Goal: Task Accomplishment & Management: Manage account settings

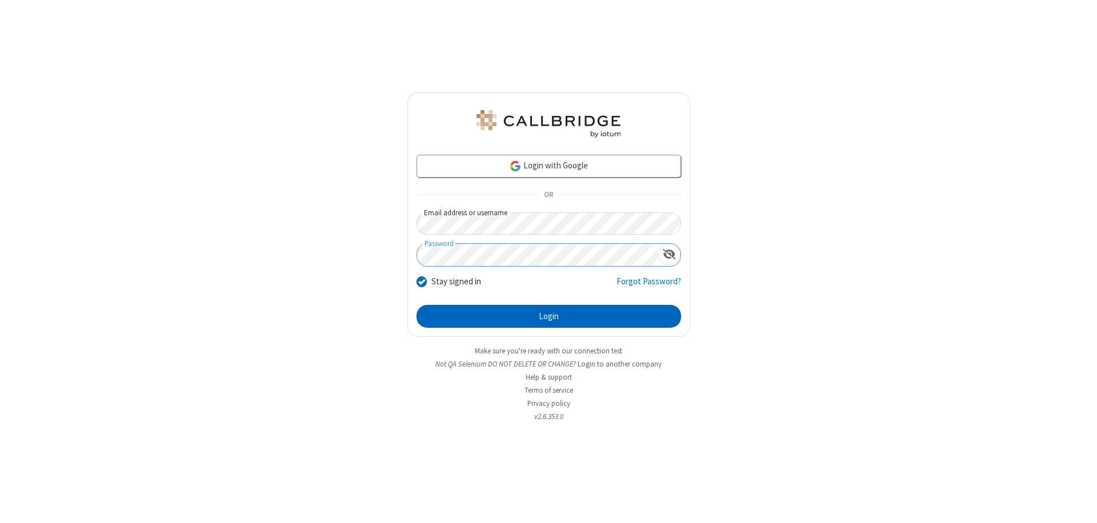
click at [548, 316] on button "Login" at bounding box center [548, 316] width 264 height 23
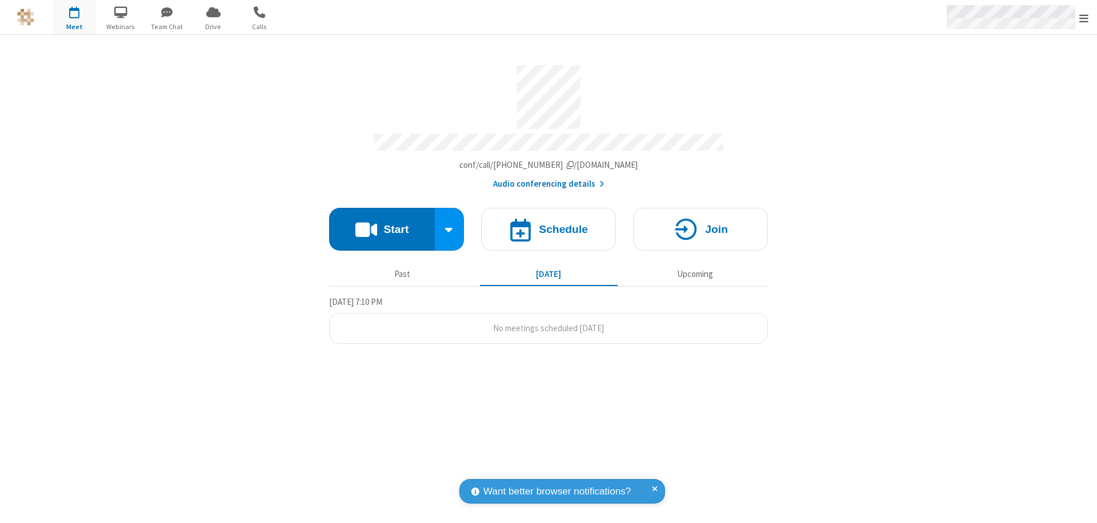
click at [1084, 18] on span "Open menu" at bounding box center [1083, 18] width 9 height 11
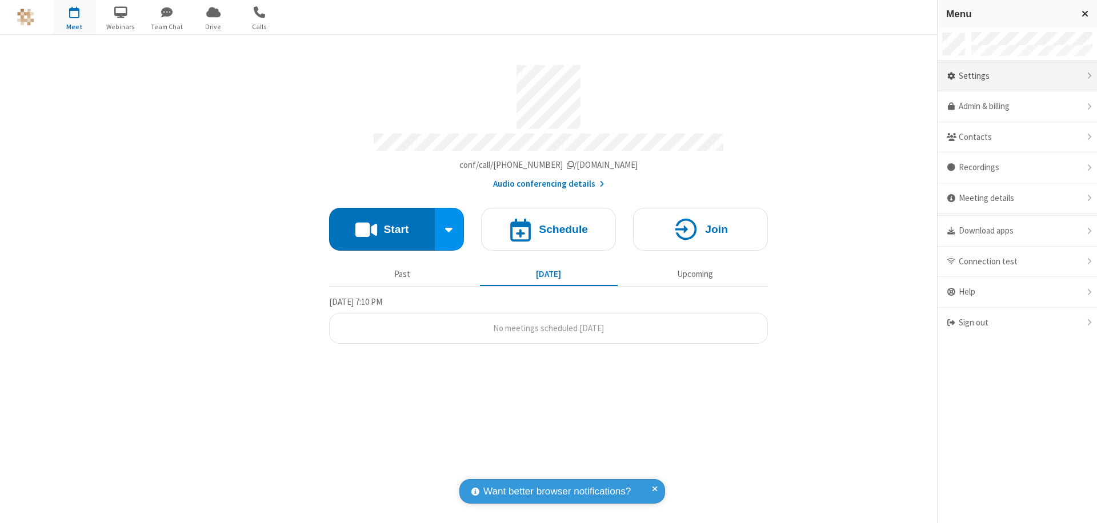
click at [1017, 76] on div "Settings" at bounding box center [1016, 76] width 159 height 31
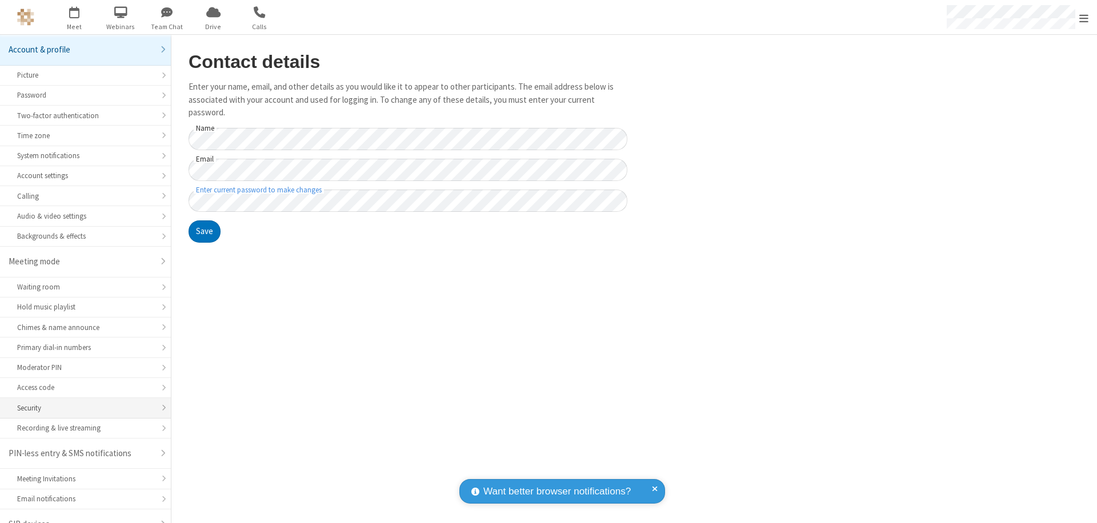
click at [81, 403] on div "Security" at bounding box center [85, 408] width 137 height 11
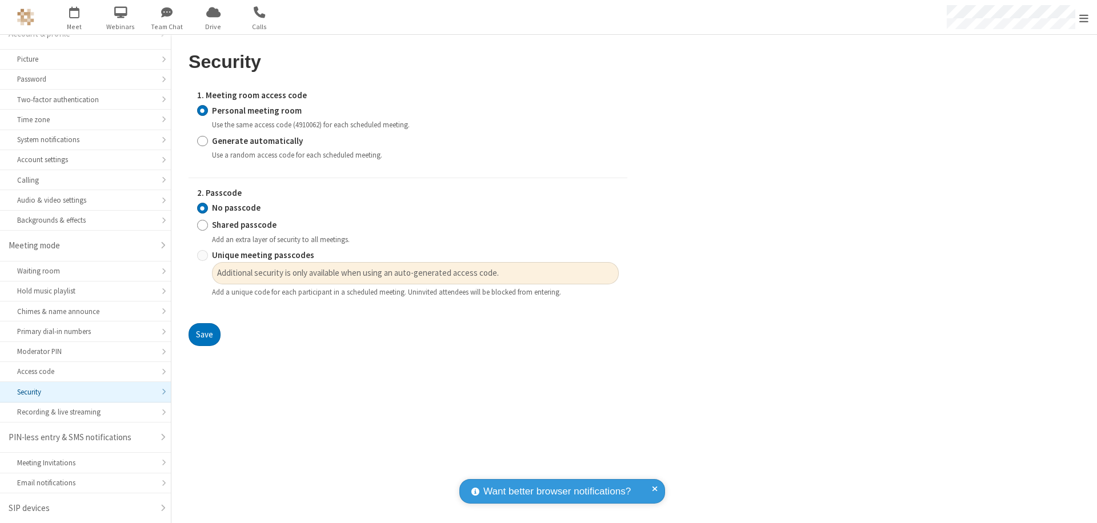
click at [202, 110] on input "Personal meeting room" at bounding box center [202, 111] width 11 height 12
click at [202, 208] on input "No passcode" at bounding box center [202, 208] width 11 height 12
click at [204, 335] on button "Save" at bounding box center [205, 334] width 32 height 23
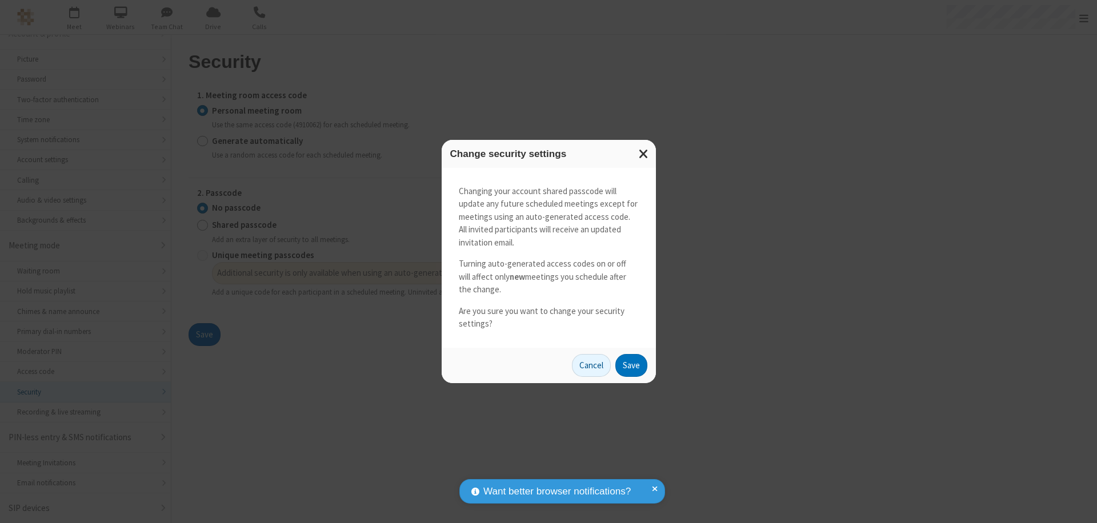
click at [631, 365] on button "Save" at bounding box center [631, 365] width 32 height 23
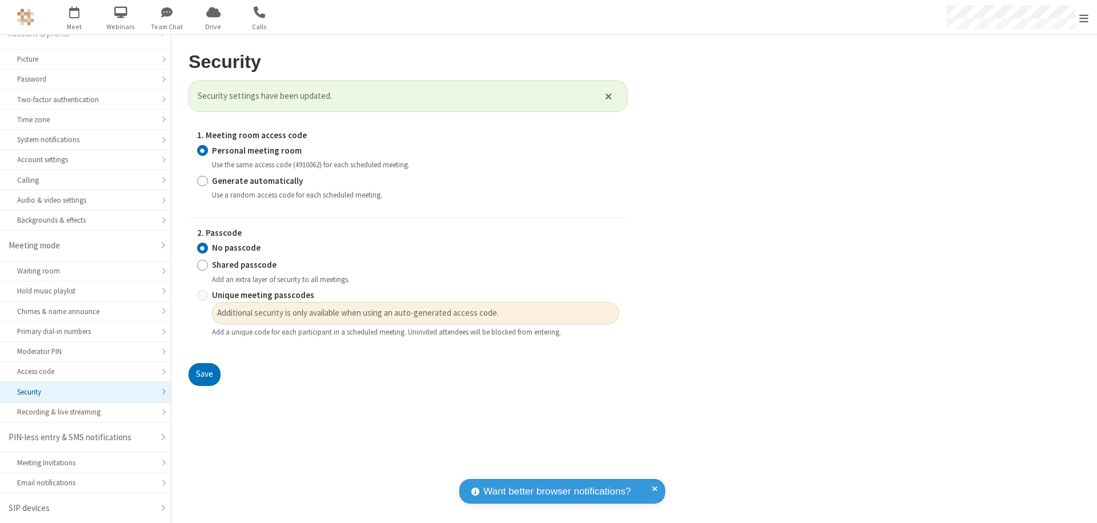
click at [1084, 18] on span "Open menu" at bounding box center [1083, 18] width 9 height 11
click at [74, 17] on span "button" at bounding box center [74, 11] width 43 height 19
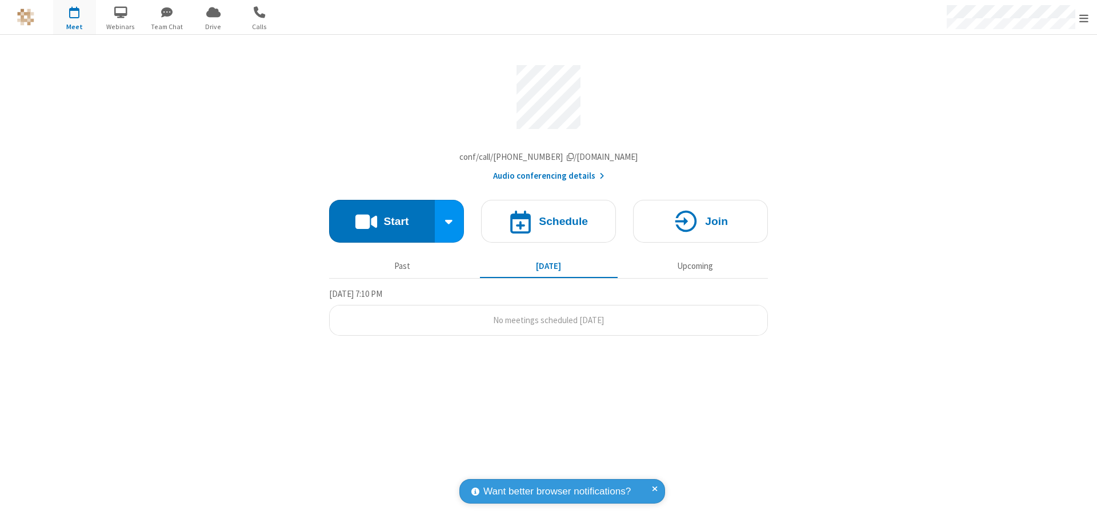
click at [548, 224] on h4 "Schedule" at bounding box center [563, 221] width 49 height 11
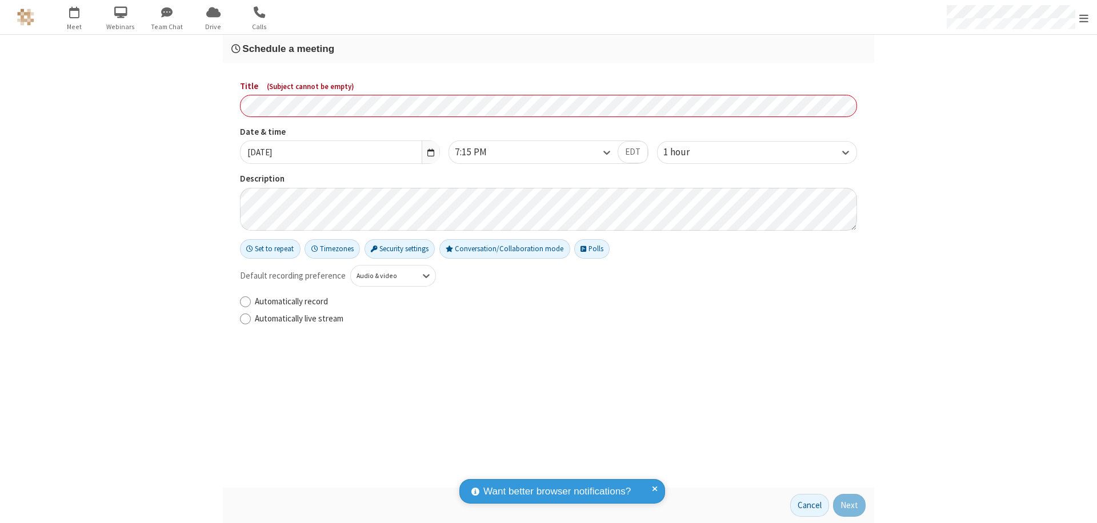
click at [548, 49] on h3 "Schedule a meeting" at bounding box center [548, 48] width 634 height 11
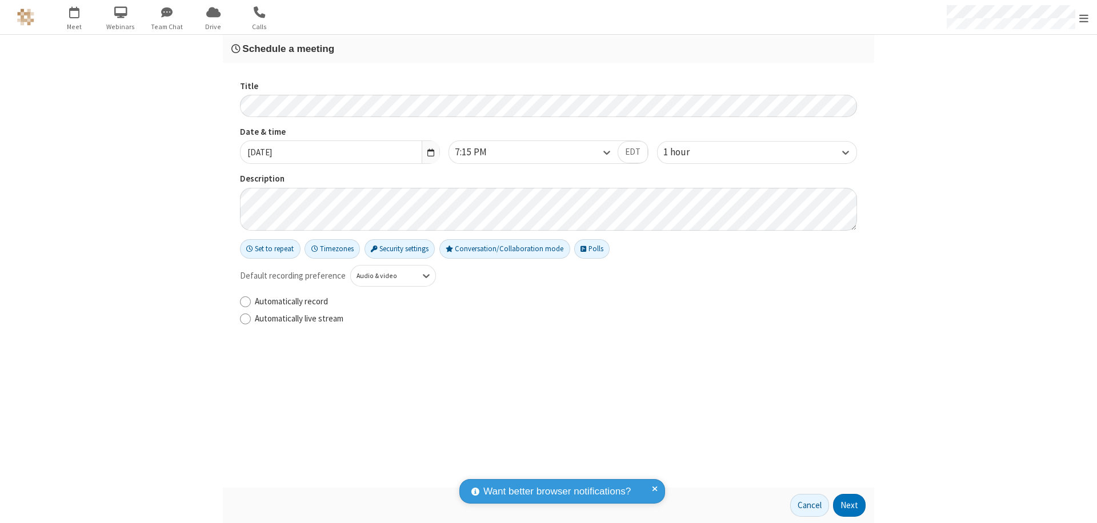
click at [849, 506] on button "Next" at bounding box center [849, 505] width 33 height 23
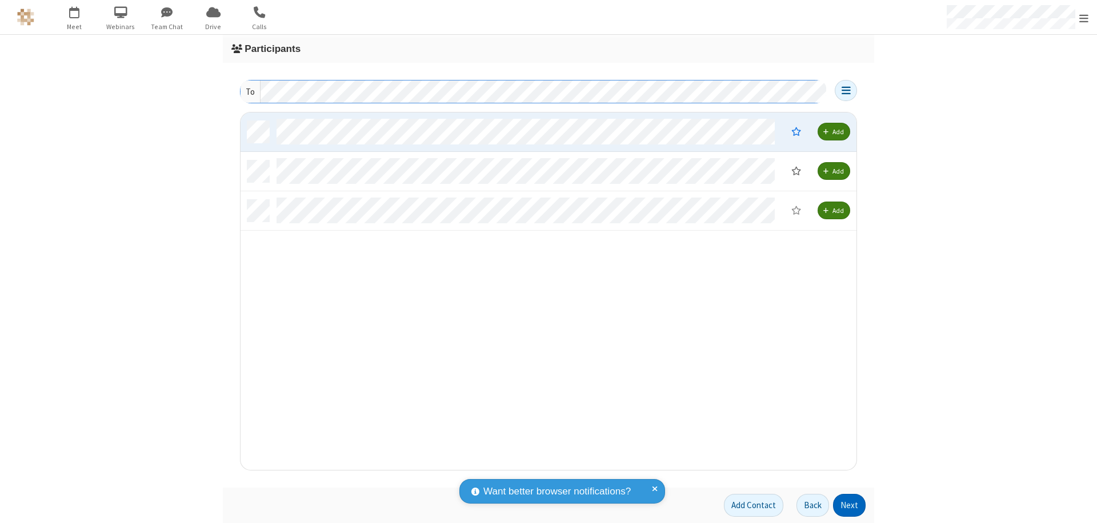
click at [849, 506] on button "Next" at bounding box center [849, 505] width 33 height 23
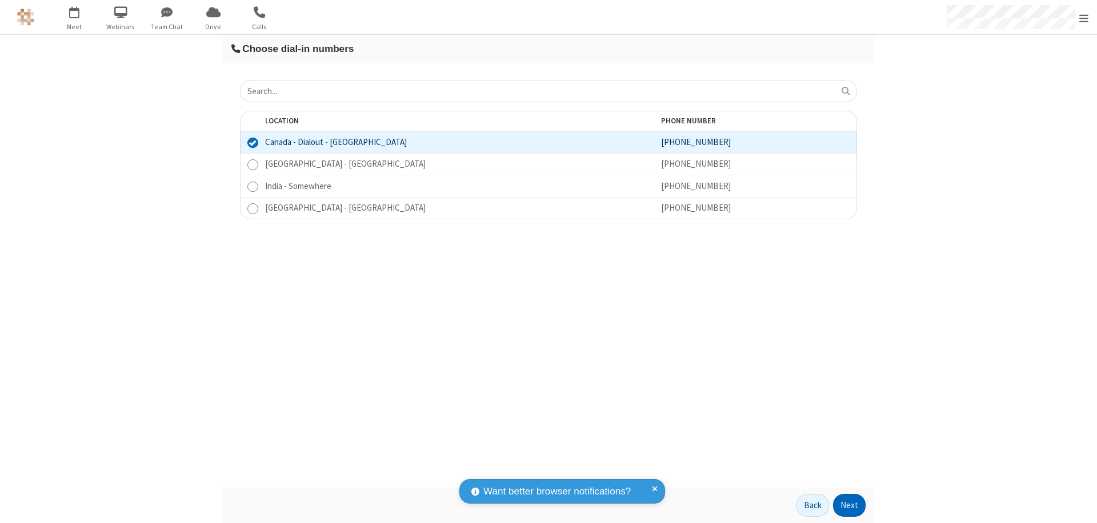
click at [849, 506] on button "Next" at bounding box center [849, 505] width 33 height 23
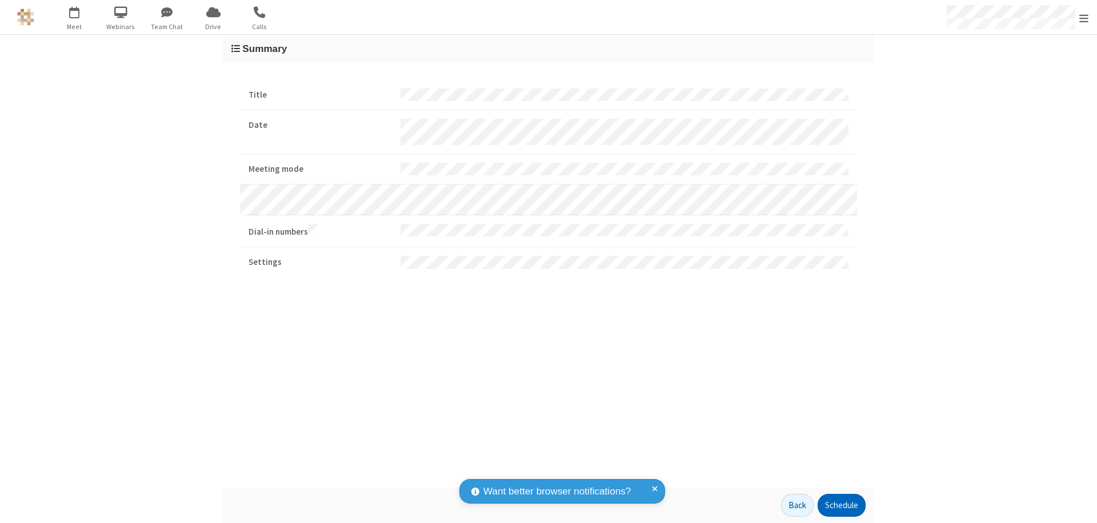
click at [841, 506] on button "Schedule" at bounding box center [841, 505] width 48 height 23
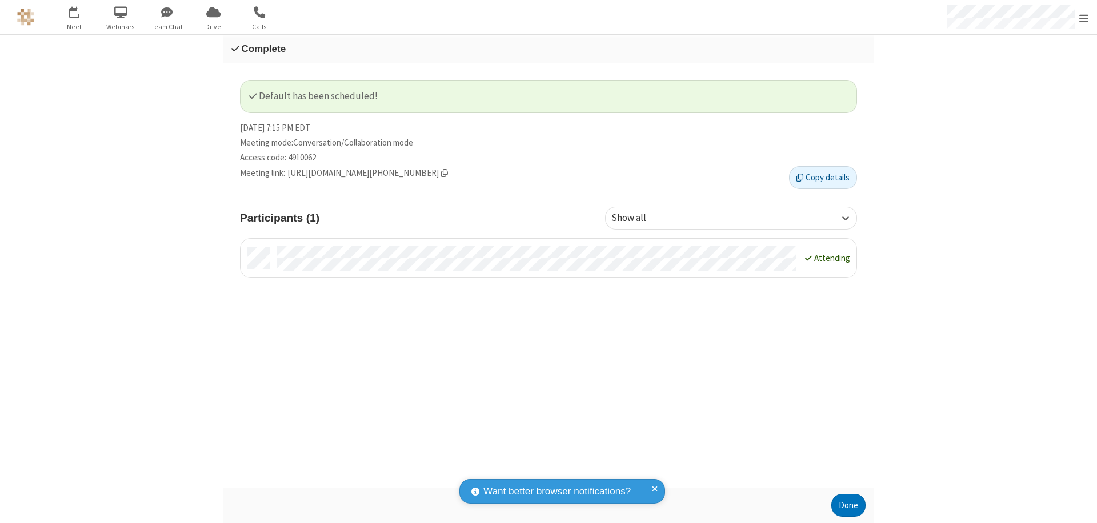
click at [848, 506] on button "Done" at bounding box center [848, 505] width 34 height 23
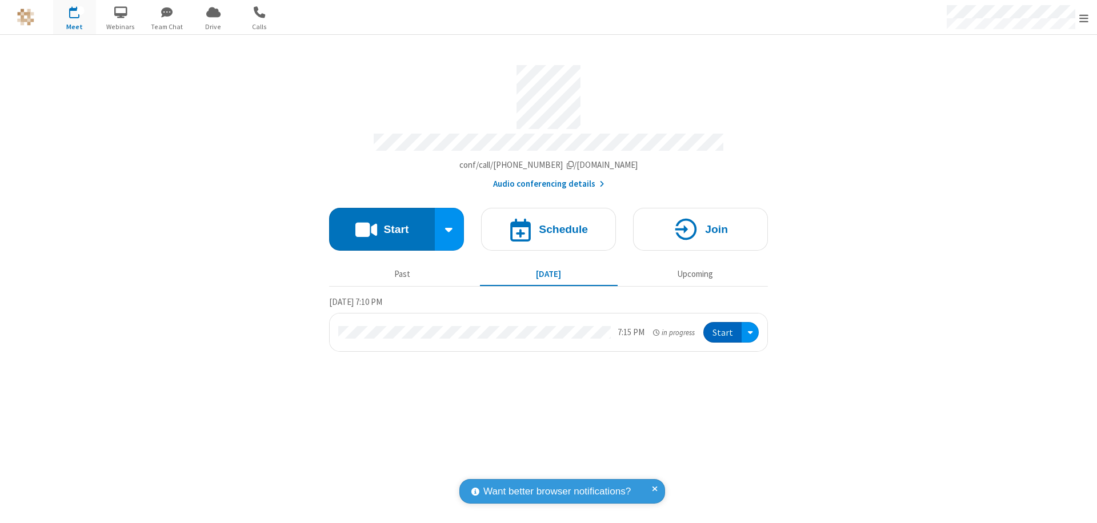
click at [723, 327] on button "Start" at bounding box center [722, 332] width 38 height 21
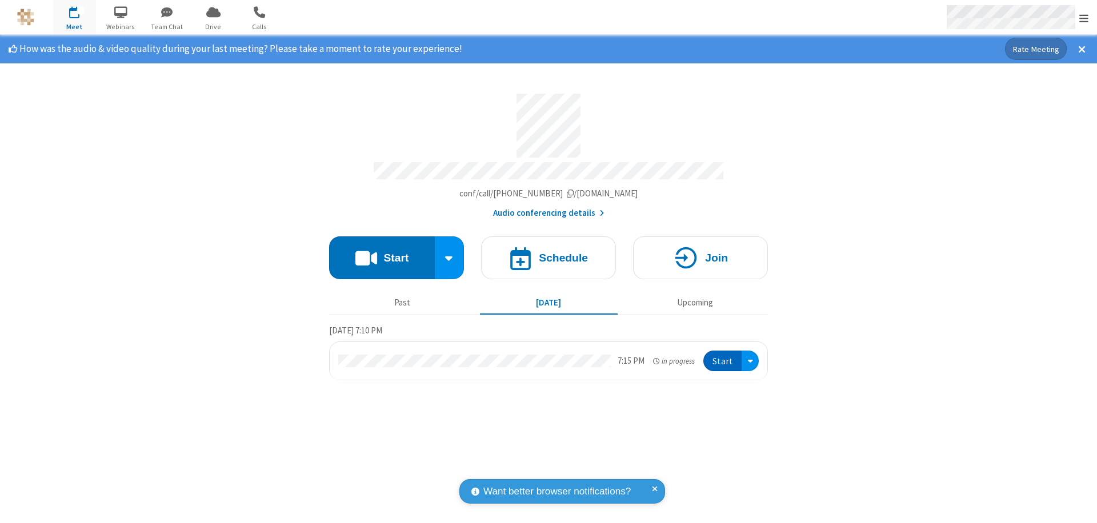
click at [1084, 18] on span "Open menu" at bounding box center [1083, 18] width 9 height 11
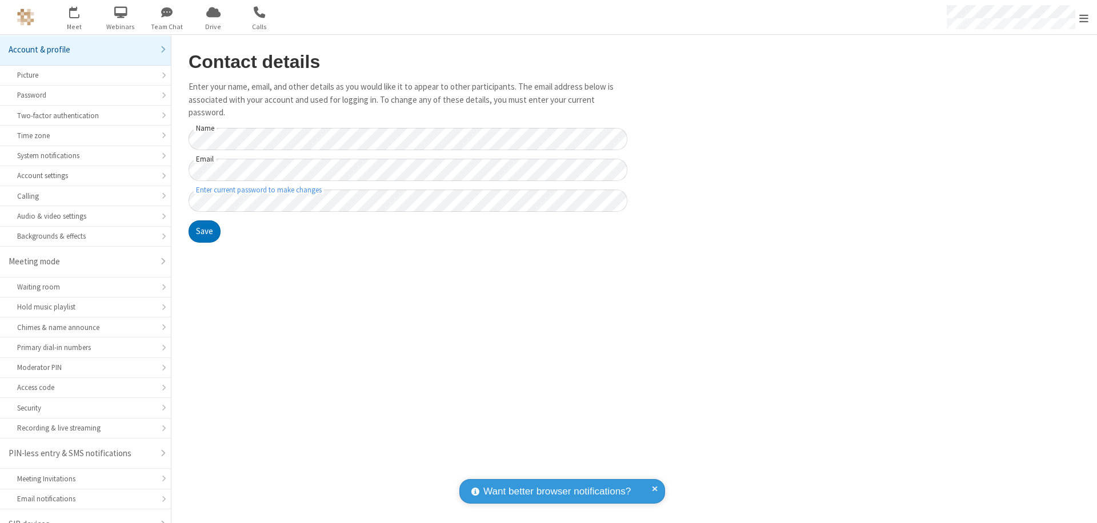
scroll to position [16, 0]
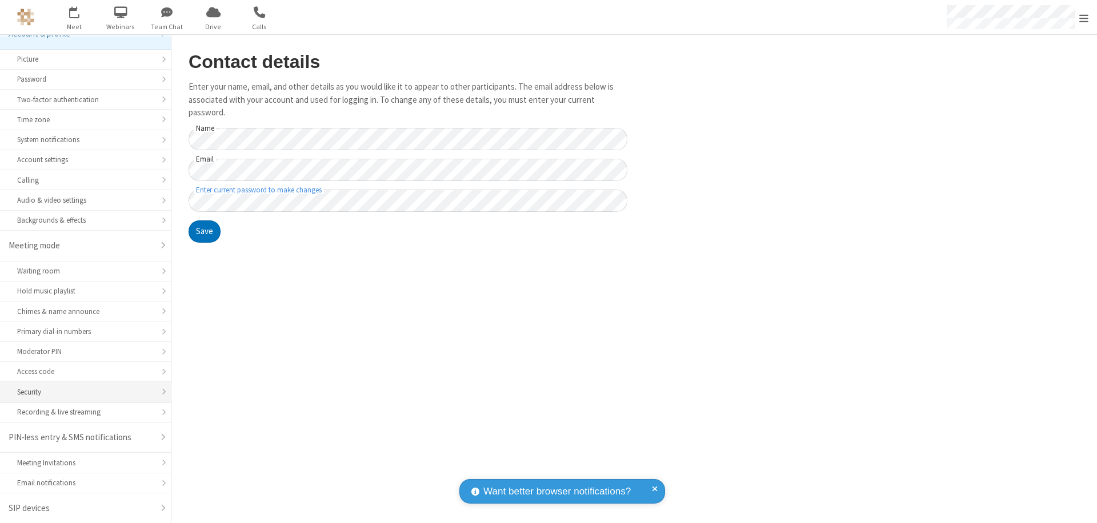
click at [81, 392] on div "Security" at bounding box center [85, 392] width 137 height 11
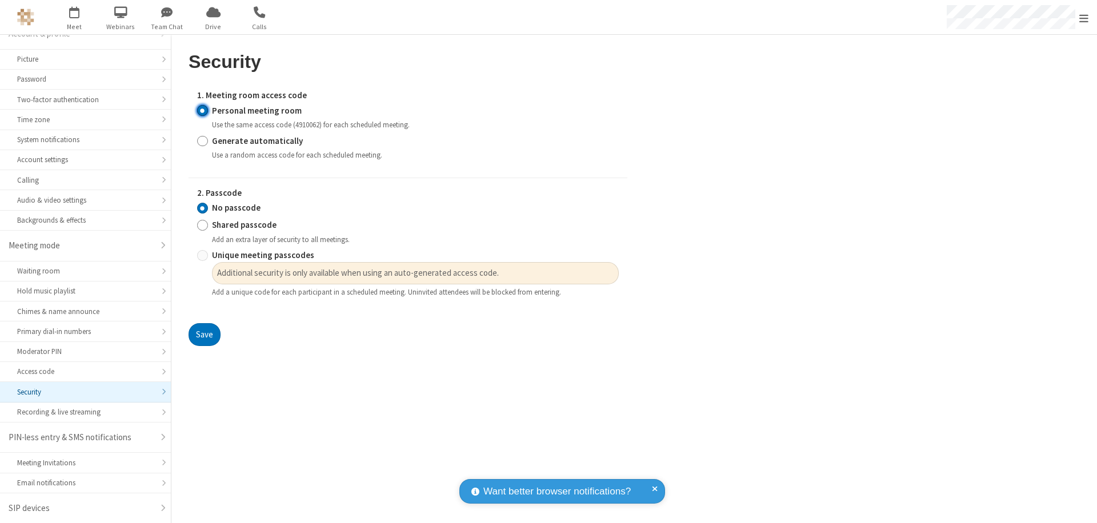
click at [202, 110] on input "Personal meeting room" at bounding box center [202, 111] width 11 height 12
click at [202, 208] on input "No passcode" at bounding box center [202, 208] width 11 height 12
click at [204, 335] on button "Save" at bounding box center [205, 334] width 32 height 23
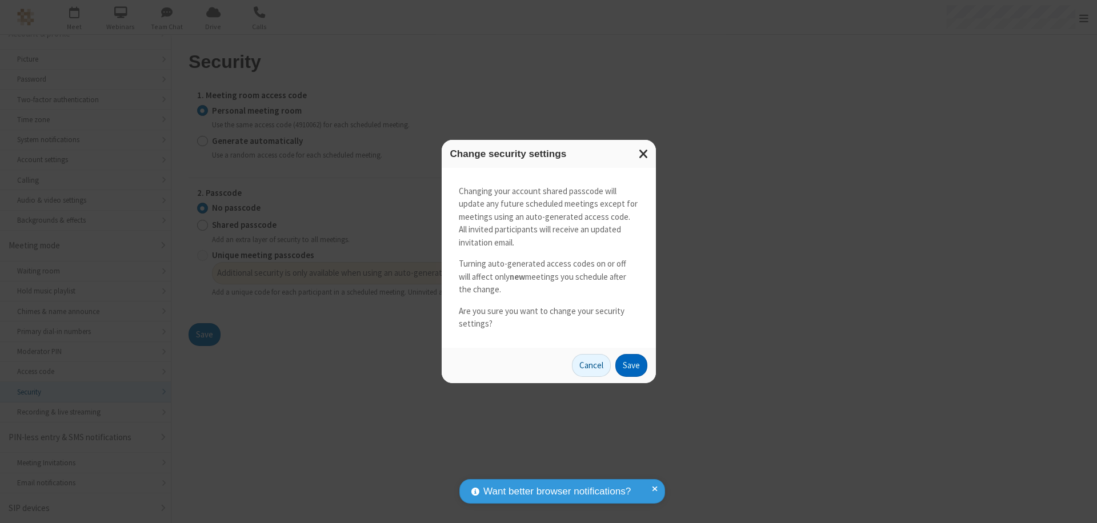
click at [631, 365] on button "Save" at bounding box center [631, 365] width 32 height 23
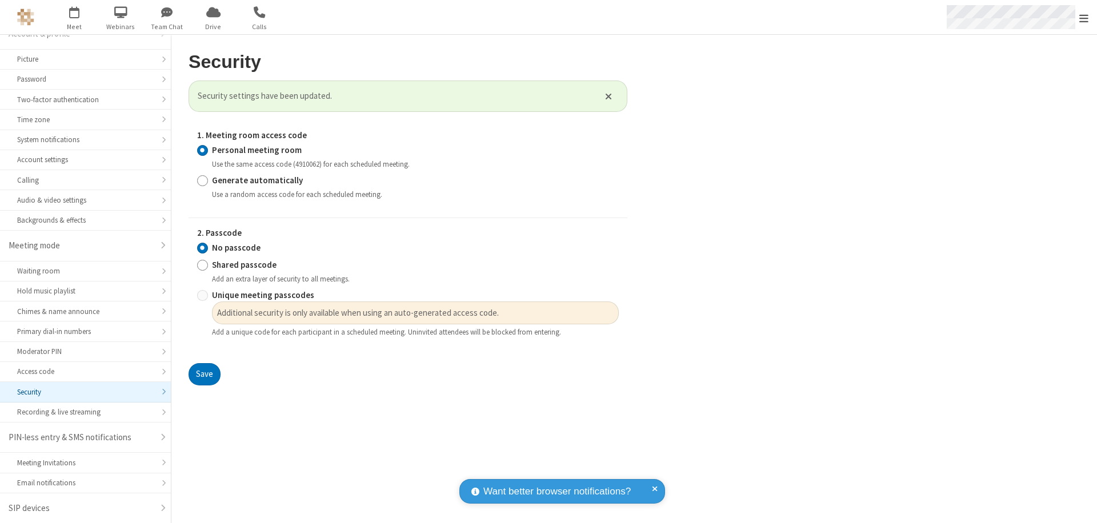
click at [1084, 17] on span "Open menu" at bounding box center [1083, 18] width 9 height 11
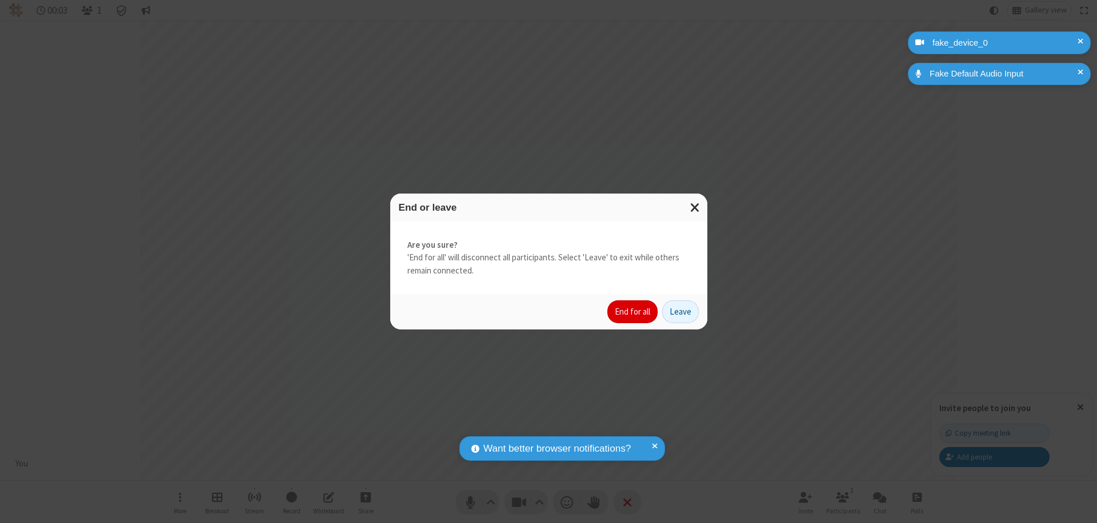
click at [633, 312] on button "End for all" at bounding box center [632, 311] width 50 height 23
